Goal: Complete application form

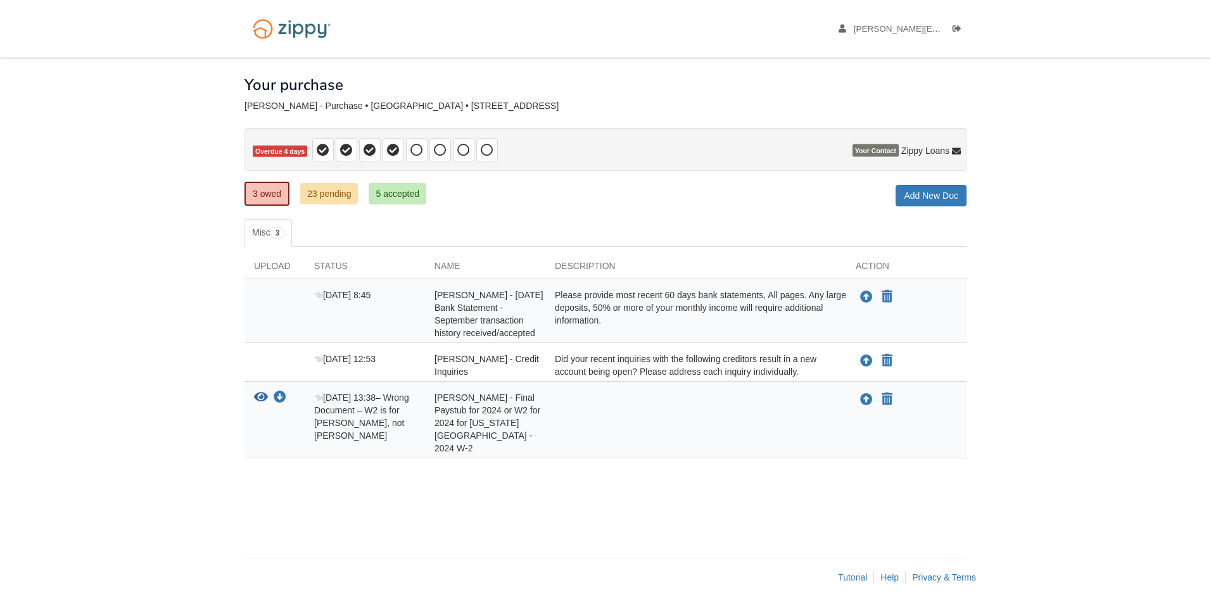
click at [493, 407] on span "[PERSON_NAME] - Final Paystub for 2024 or W2 for 2024 for [US_STATE][GEOGRAPHIC…" at bounding box center [487, 423] width 106 height 61
click at [863, 400] on icon "Upload Warren Grassman - Final Paystub for 2024 or W2 for 2024 for Georgia Paci…" at bounding box center [866, 400] width 13 height 13
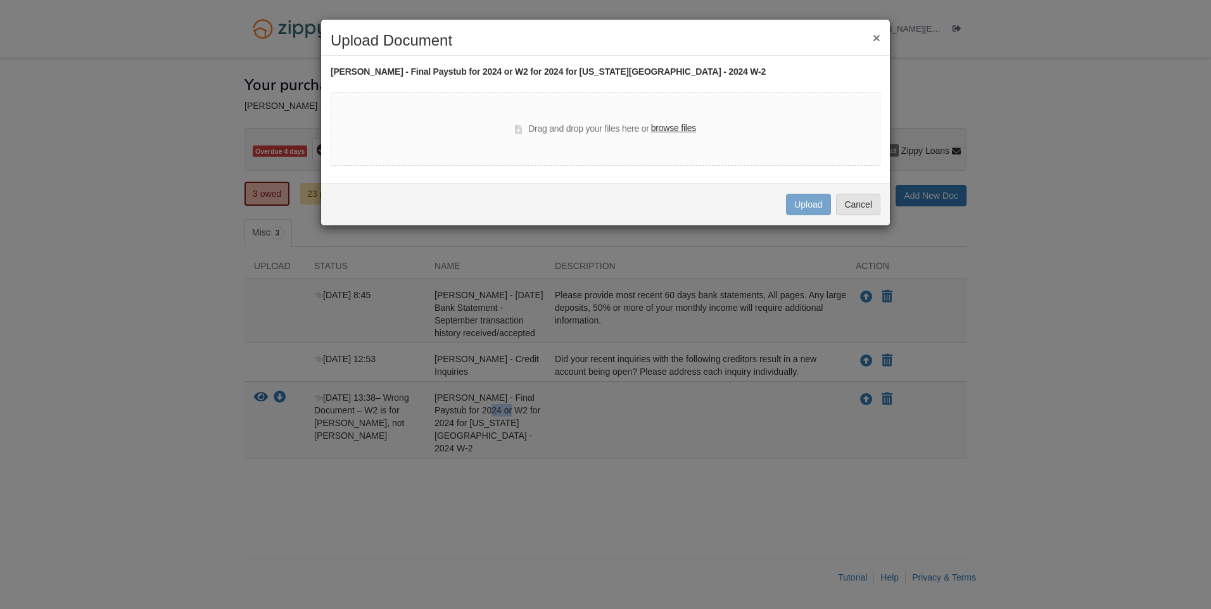
click at [877, 36] on button "×" at bounding box center [877, 37] width 8 height 13
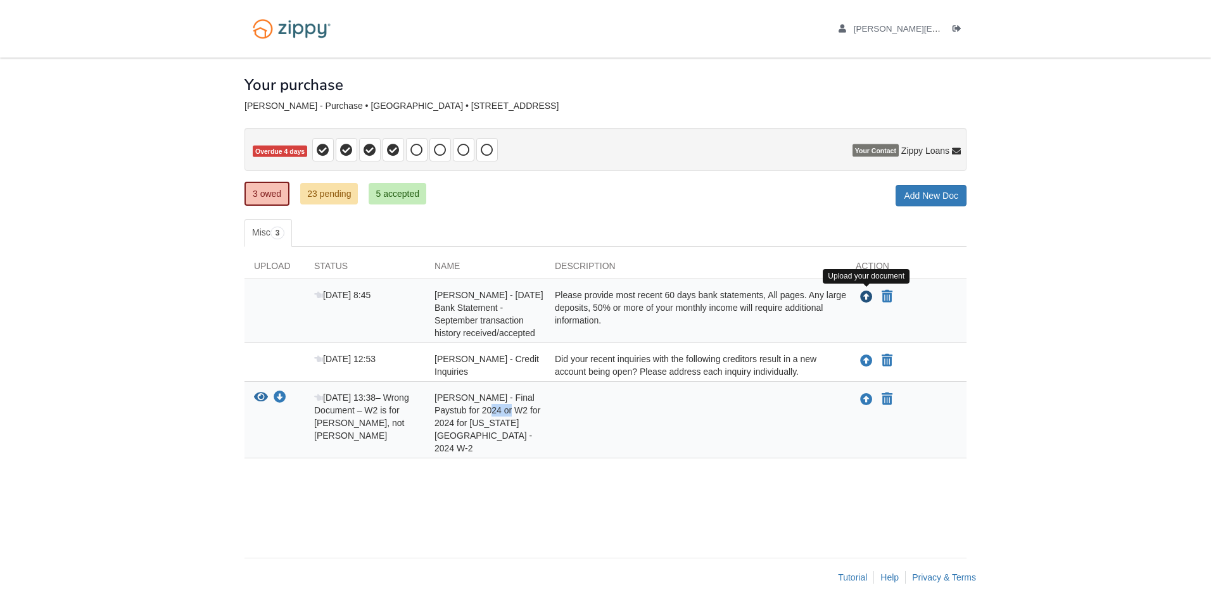
click at [863, 298] on icon "Upload Warren Grassman - August 2025 Bank Statement - September transaction his…" at bounding box center [866, 297] width 13 height 13
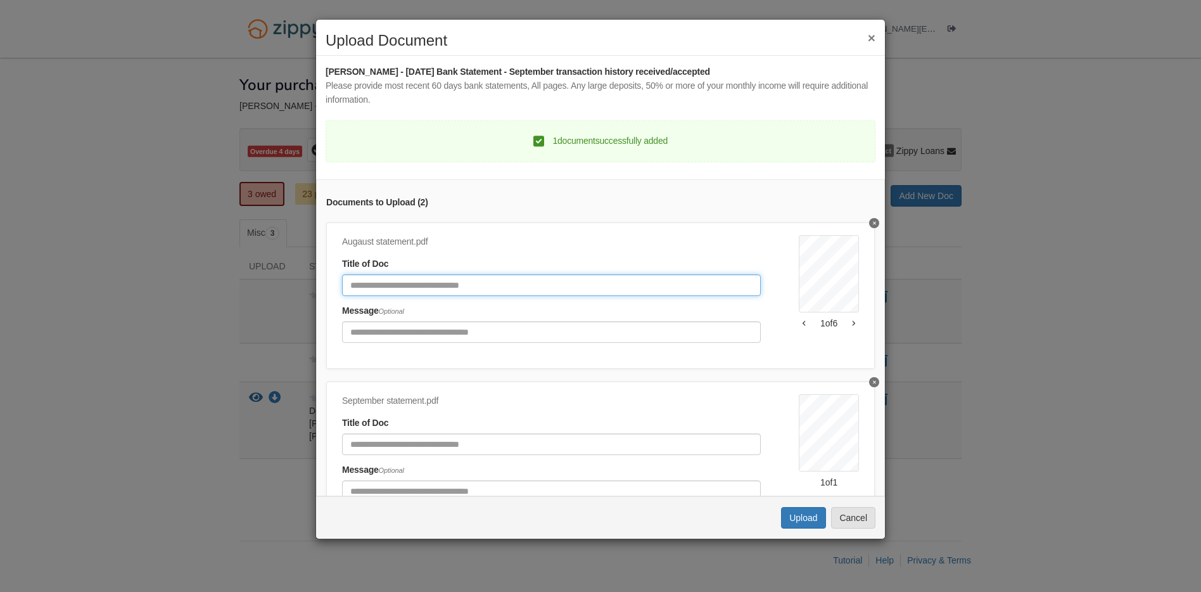
click at [527, 280] on input "Document Title" at bounding box center [551, 285] width 419 height 22
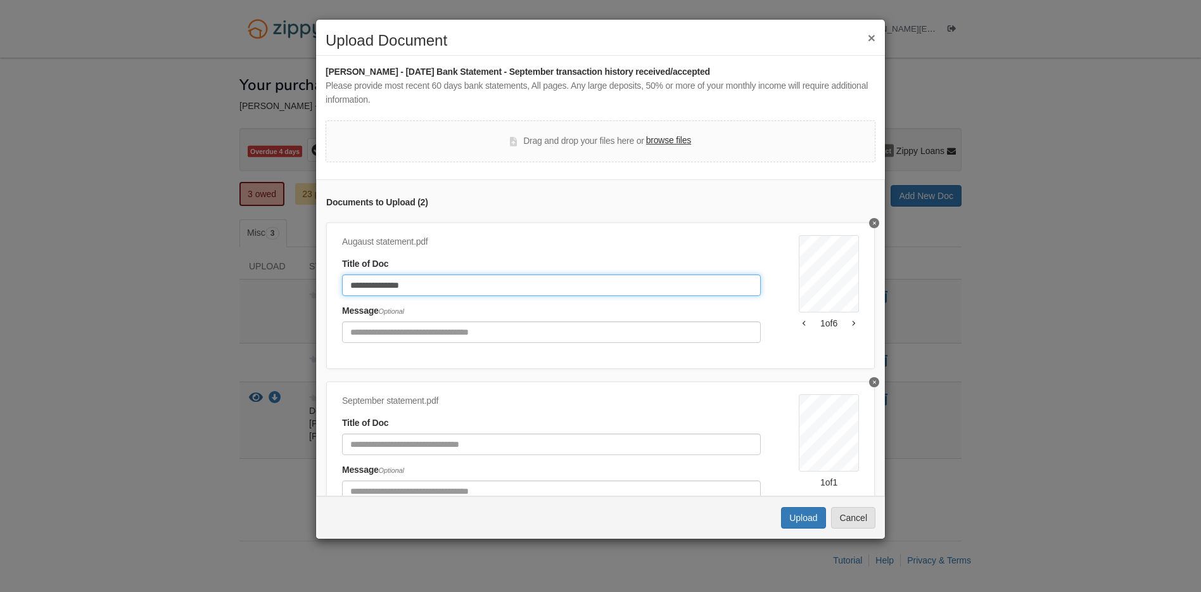
type input "**********"
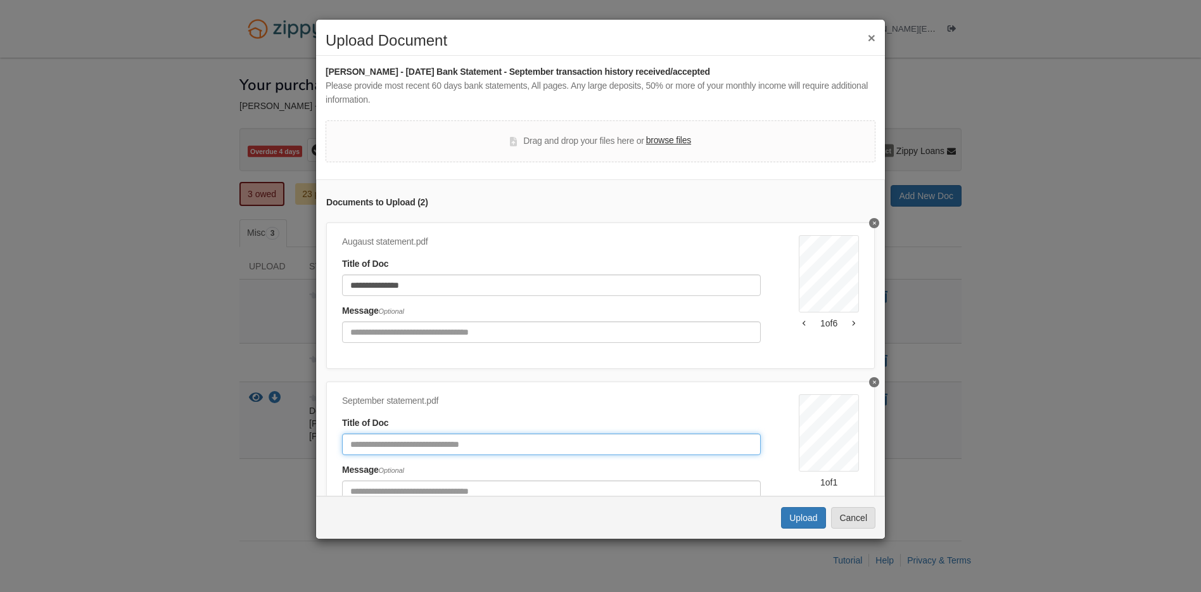
click at [423, 453] on input "Document Title" at bounding box center [551, 444] width 419 height 22
type input "**********"
click at [813, 521] on button "Upload" at bounding box center [803, 518] width 44 height 22
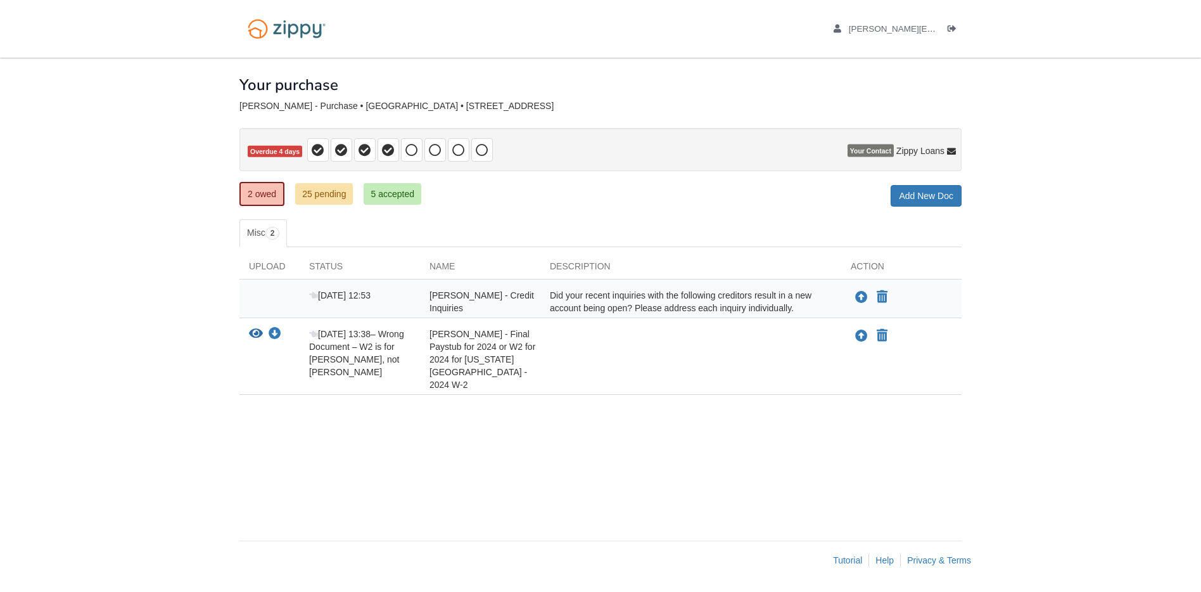
click at [795, 298] on div "Did your recent inquiries with the following creditors result in a new account …" at bounding box center [690, 301] width 301 height 25
drag, startPoint x: 795, startPoint y: 298, endPoint x: 776, endPoint y: 301, distance: 19.3
click at [776, 301] on div "Did your recent inquiries with the following creditors result in a new account …" at bounding box center [690, 301] width 301 height 25
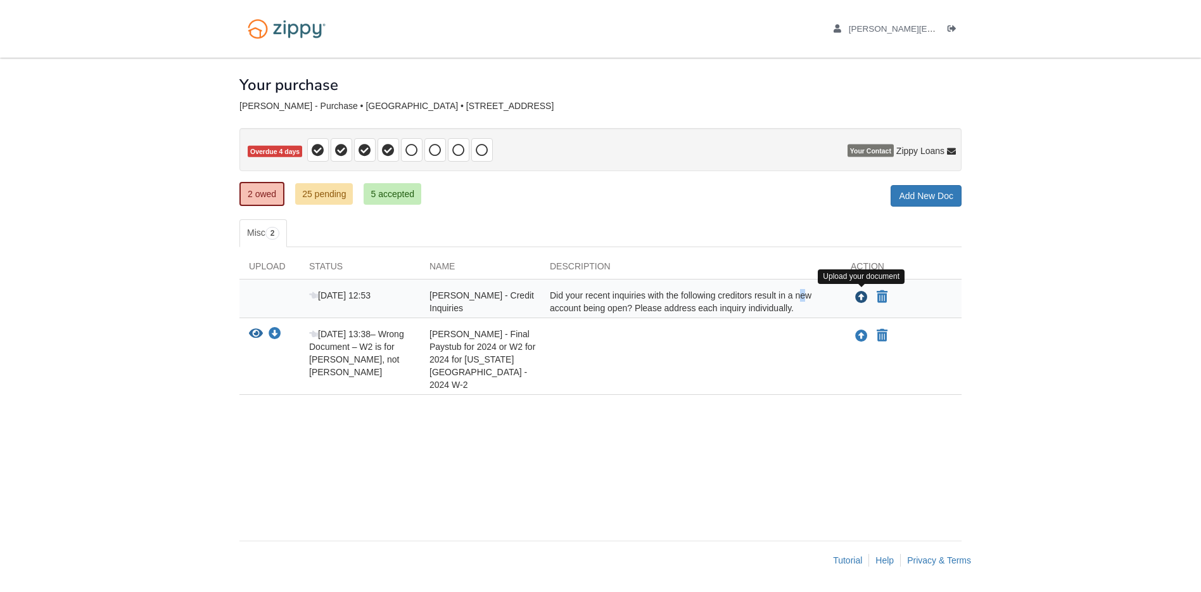
click at [861, 294] on icon "Upload Warren Grassman - Credit Inquiries" at bounding box center [861, 297] width 13 height 13
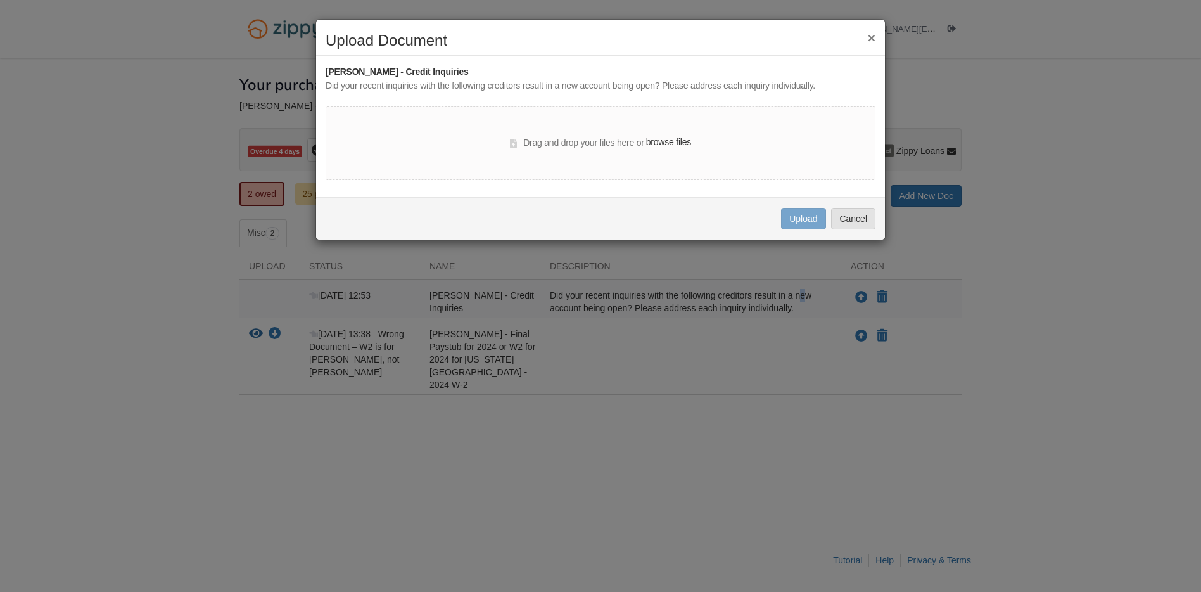
click at [869, 37] on button "×" at bounding box center [872, 37] width 8 height 13
